Goal: Task Accomplishment & Management: Use online tool/utility

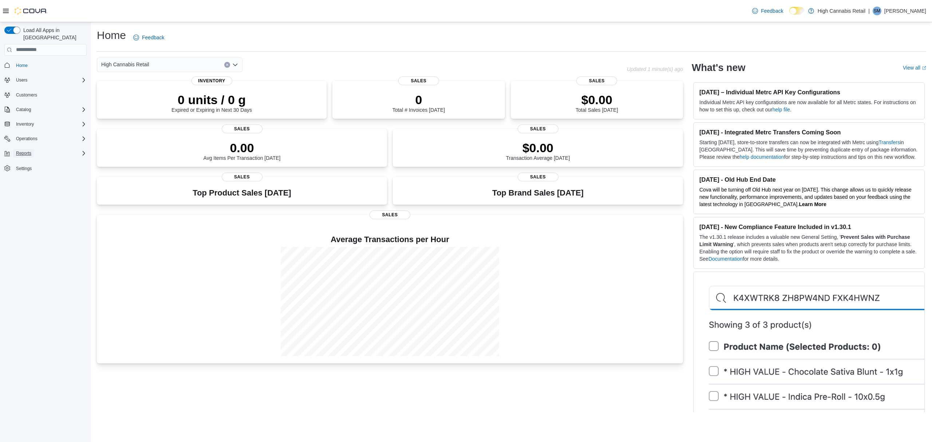
click at [27, 150] on span "Reports" at bounding box center [23, 153] width 15 height 6
click at [20, 181] on span "Reports" at bounding box center [20, 184] width 15 height 6
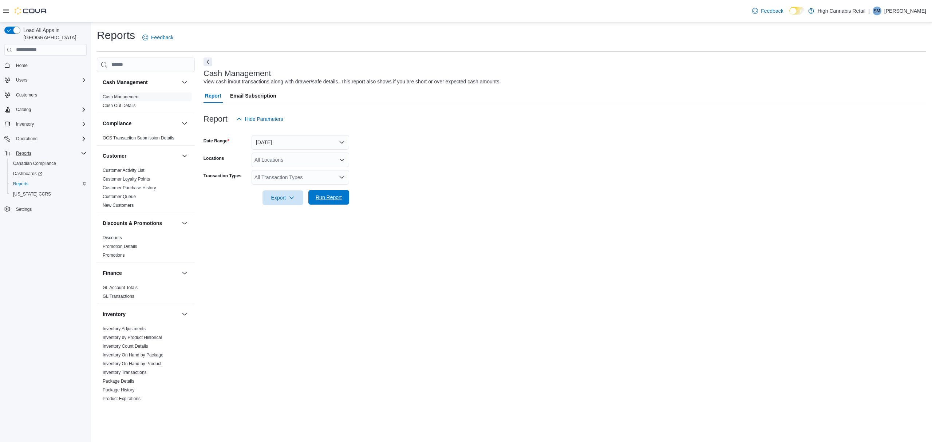
click at [334, 196] on span "Run Report" at bounding box center [329, 197] width 26 height 7
click at [344, 140] on button "[DATE]" at bounding box center [301, 142] width 98 height 15
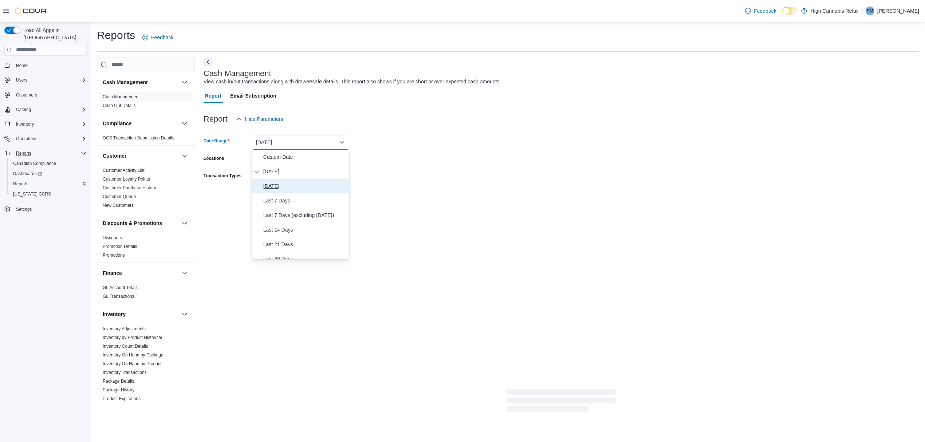
click at [278, 184] on span "[DATE]" at bounding box center [304, 186] width 83 height 9
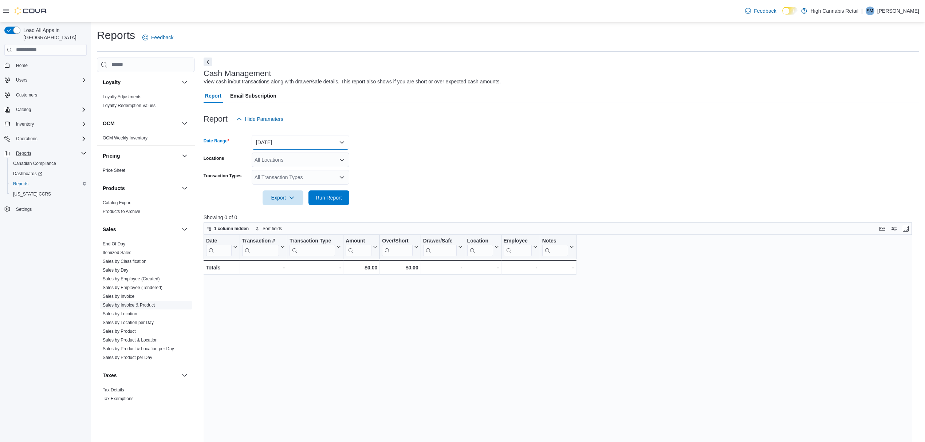
scroll to position [371, 0]
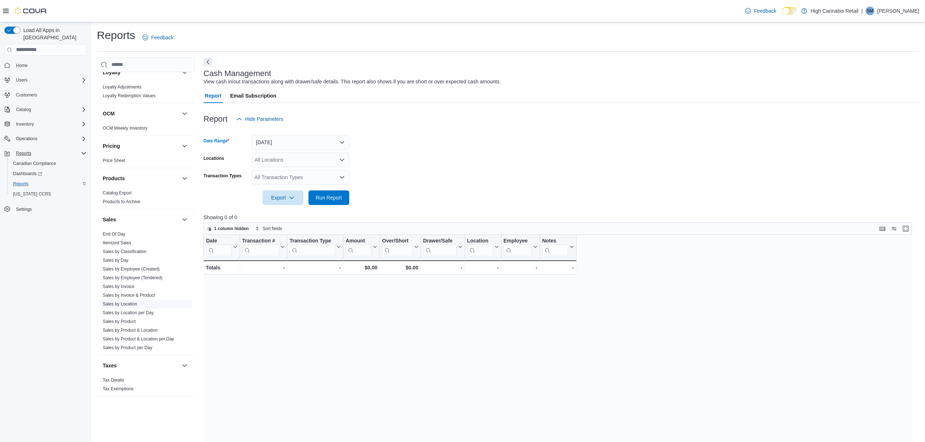
click at [129, 302] on link "Sales by Location" at bounding box center [120, 304] width 35 height 5
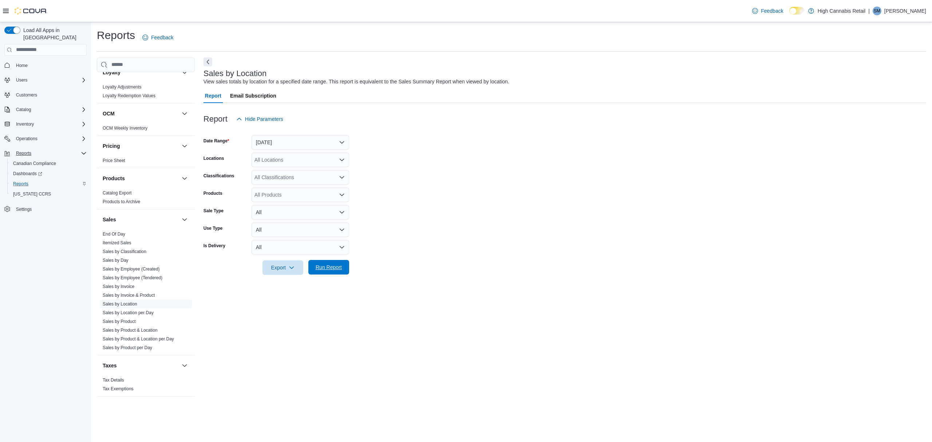
click at [328, 261] on span "Run Report" at bounding box center [329, 267] width 32 height 15
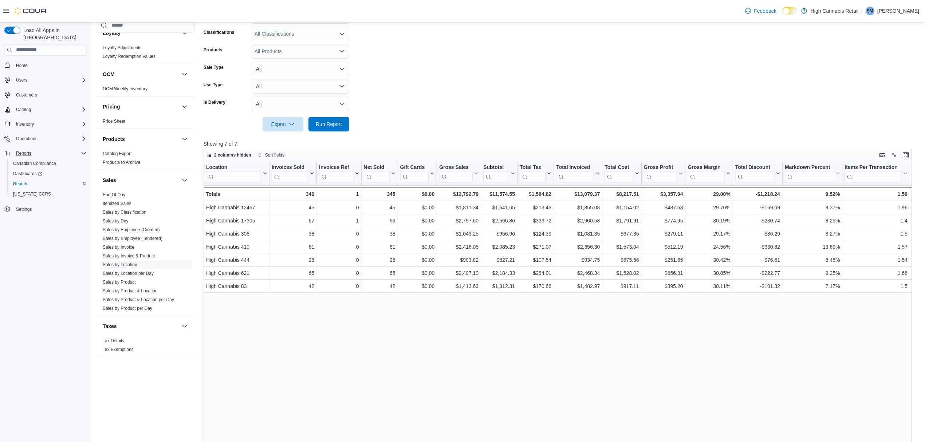
scroll to position [64, 0]
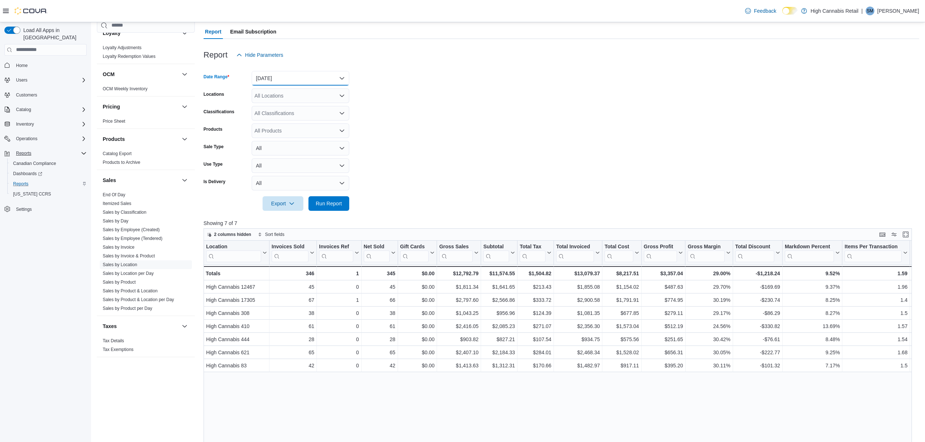
click at [340, 81] on button "[DATE]" at bounding box center [301, 78] width 98 height 15
click at [284, 96] on span "Custom Date" at bounding box center [304, 92] width 83 height 9
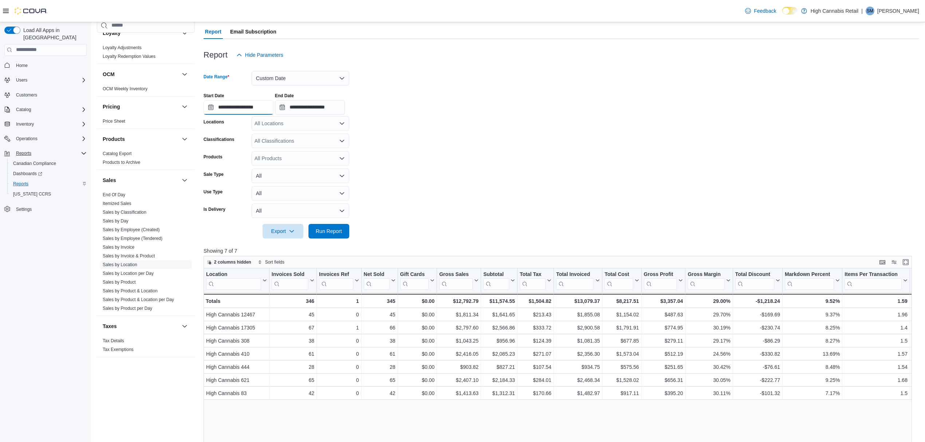
click at [207, 108] on input "**********" at bounding box center [239, 107] width 70 height 15
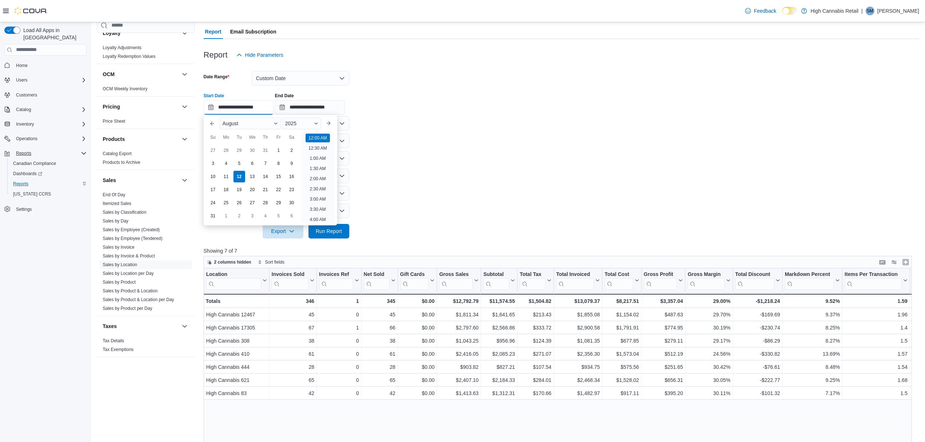
scroll to position [23, 0]
click at [278, 164] on div "8" at bounding box center [278, 163] width 13 height 13
click at [316, 209] on li "6:00 AM" at bounding box center [318, 210] width 22 height 9
type input "**********"
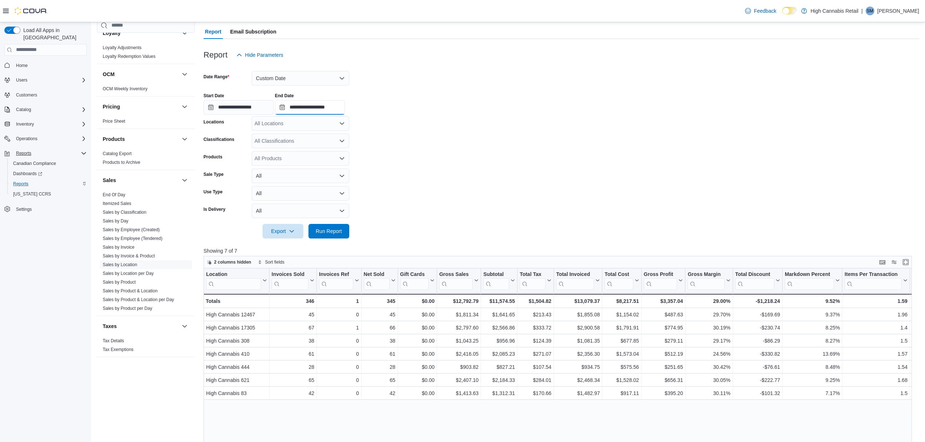
click at [290, 110] on input "**********" at bounding box center [310, 107] width 70 height 15
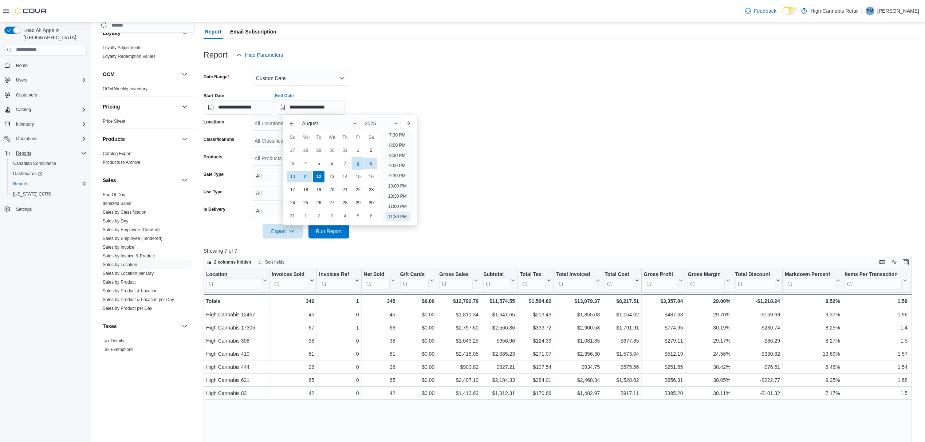
click at [357, 162] on div "8" at bounding box center [358, 163] width 13 height 13
click at [391, 195] on li "10:30 PM" at bounding box center [397, 196] width 24 height 9
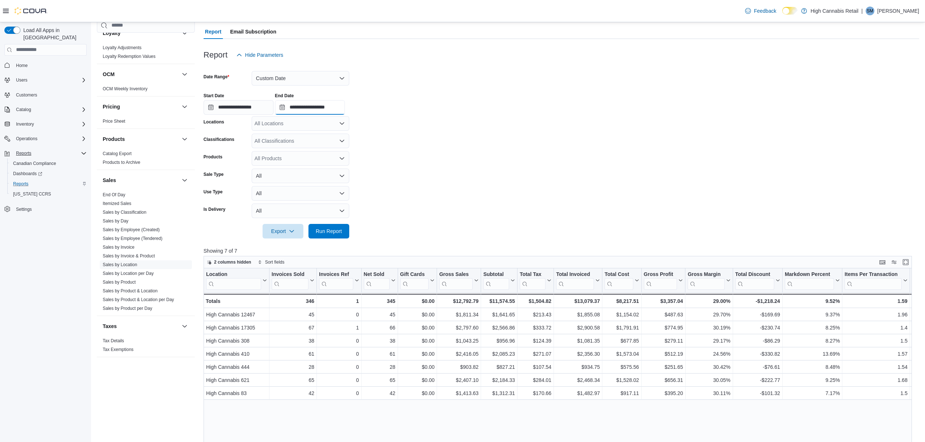
click at [344, 103] on input "**********" at bounding box center [310, 107] width 70 height 15
click at [395, 209] on li "11:00 PM" at bounding box center [397, 206] width 24 height 9
type input "**********"
click at [314, 233] on span "Run Report" at bounding box center [329, 231] width 32 height 15
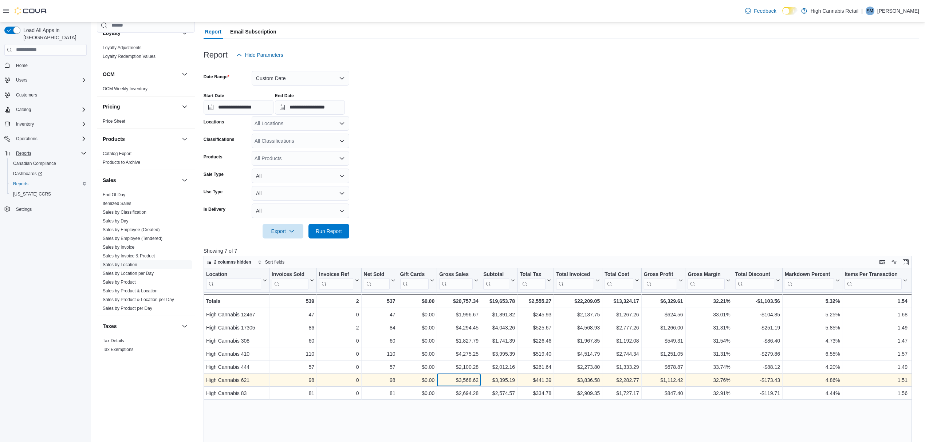
click at [478, 378] on div "$3,568.62" at bounding box center [458, 380] width 39 height 9
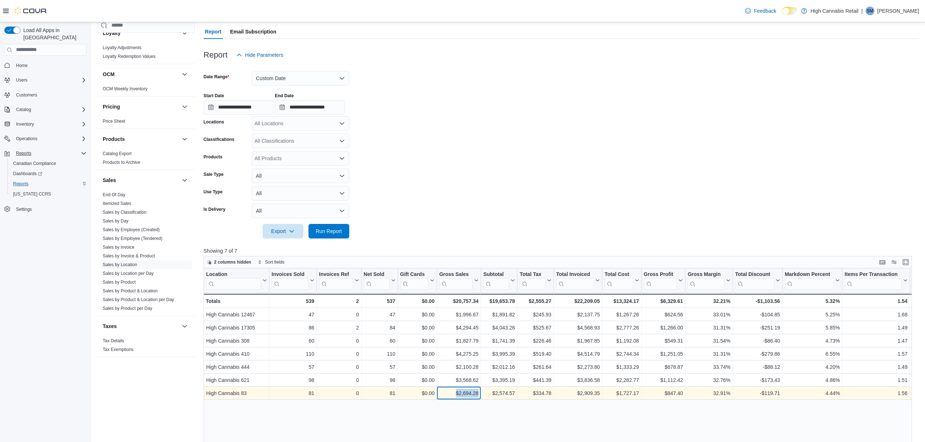
drag, startPoint x: 448, startPoint y: 394, endPoint x: 486, endPoint y: 398, distance: 38.8
click at [486, 398] on div "High Cannabis 83 - Location, column 1, row 7 81 - Invoices Sold, column 2, row …" at bounding box center [702, 393] width 997 height 13
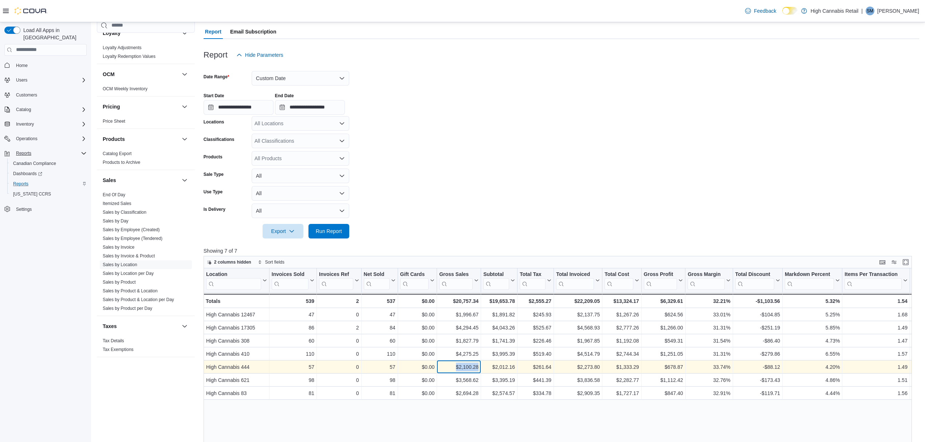
drag, startPoint x: 456, startPoint y: 370, endPoint x: 481, endPoint y: 367, distance: 24.9
click at [481, 367] on div "High Cannabis 444 - Location, column 1, row 5 57 - Invoices Sold, column 2, row…" at bounding box center [702, 366] width 997 height 13
